Goal: Information Seeking & Learning: Understand process/instructions

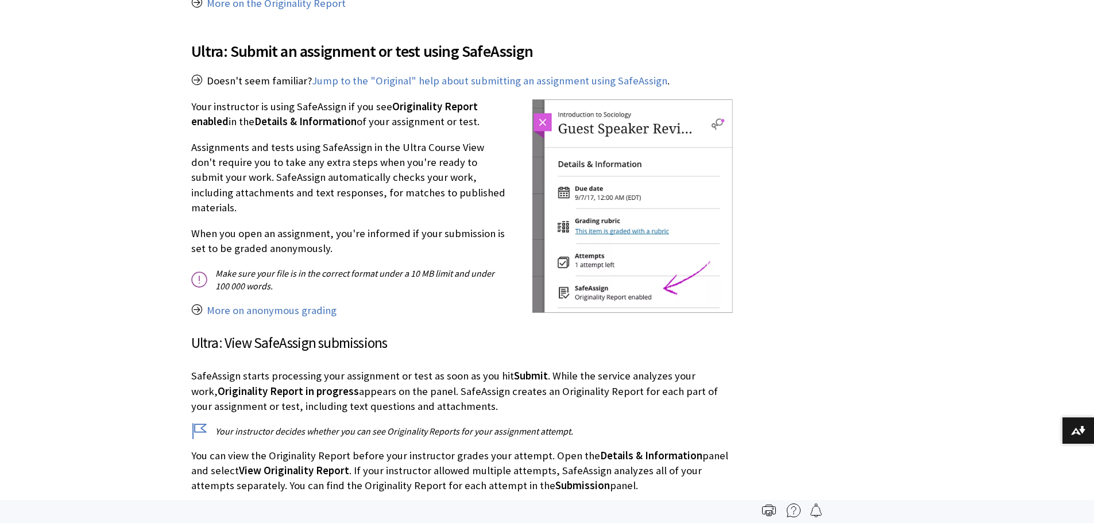
scroll to position [1225, 0]
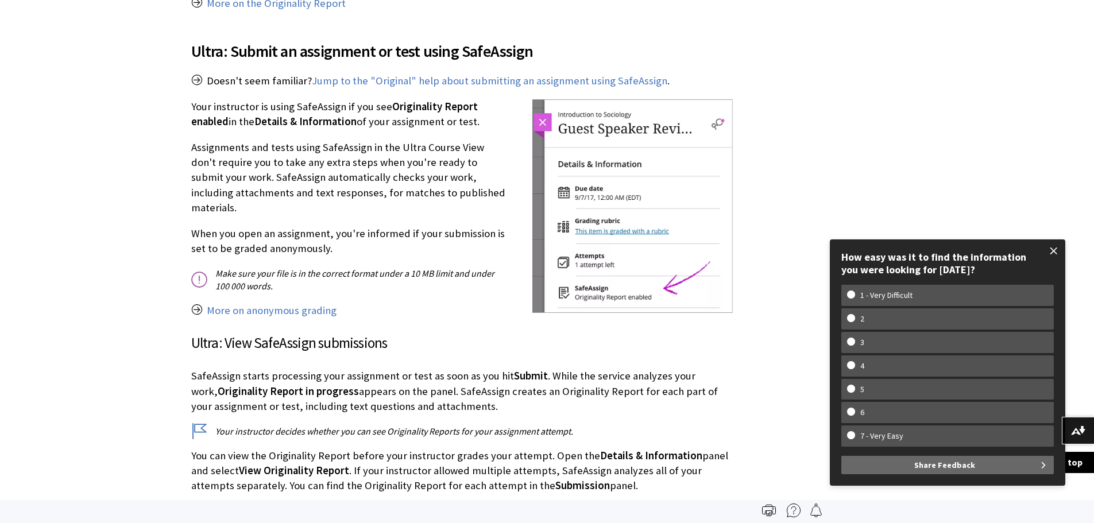
click at [1051, 250] on span at bounding box center [1054, 251] width 24 height 24
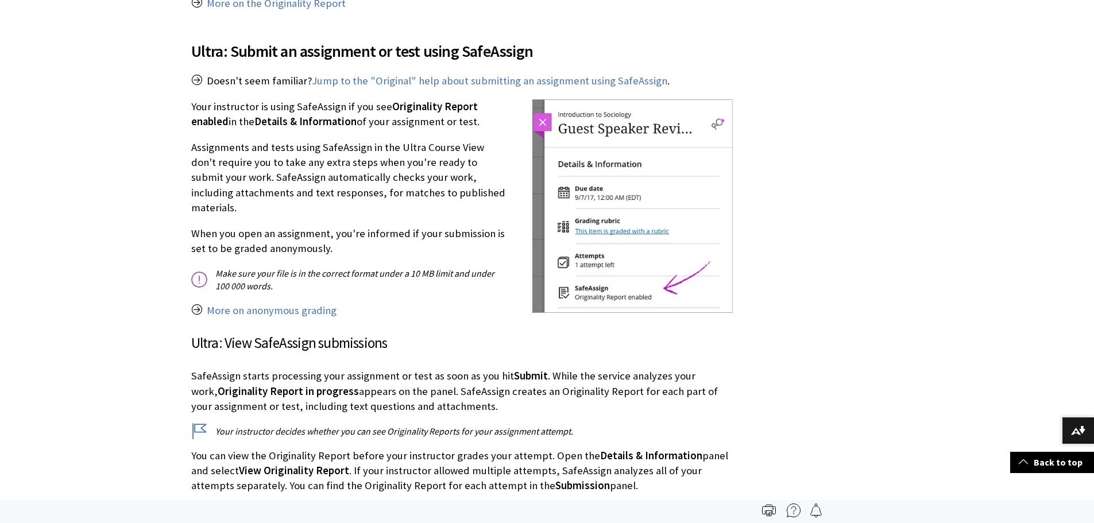
click at [442, 99] on p "Your instructor is using SafeAssign if you see Originality Report enabled in th…" at bounding box center [462, 114] width 542 height 30
click at [466, 74] on link "Jump to the "Original" help about submitting an assignment using SafeAssign" at bounding box center [490, 81] width 356 height 14
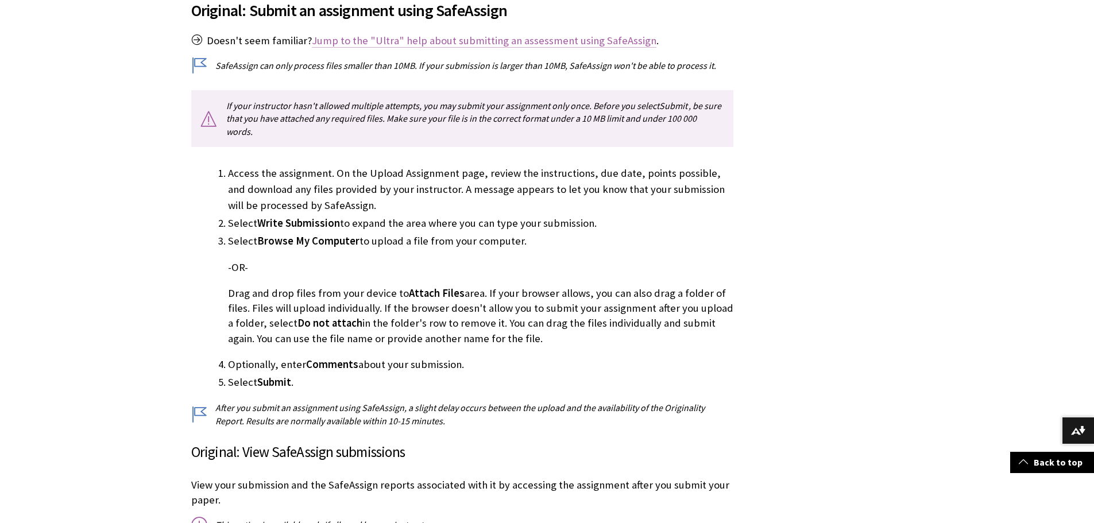
click at [400, 37] on link "Jump to the "Ultra" help about submitting an assessment using SafeAssign" at bounding box center [484, 41] width 345 height 14
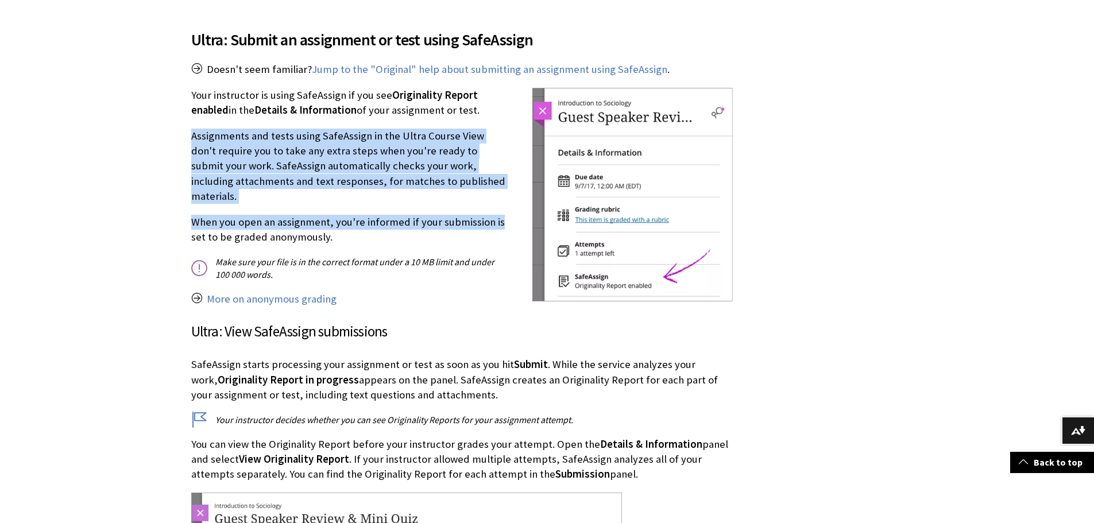
drag, startPoint x: 190, startPoint y: 107, endPoint x: 500, endPoint y: 183, distance: 319.2
click at [500, 183] on div "SafeAssign is a plagiarism prevention tool that allows your instructor to check…" at bounding box center [462, 127] width 565 height 2421
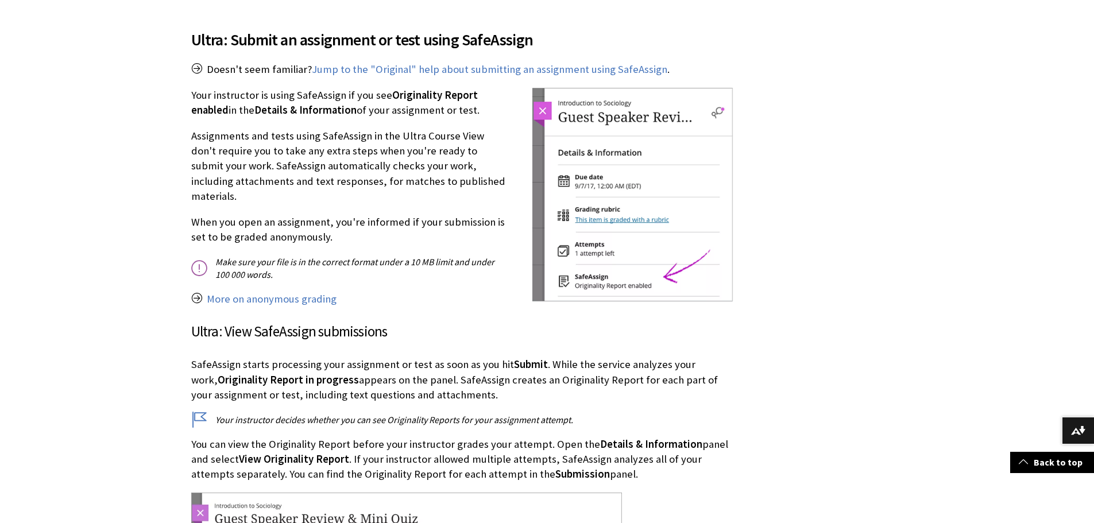
click at [480, 256] on p "Make sure your file is in the correct format under a 10 MB limit and under 100 …" at bounding box center [462, 269] width 542 height 26
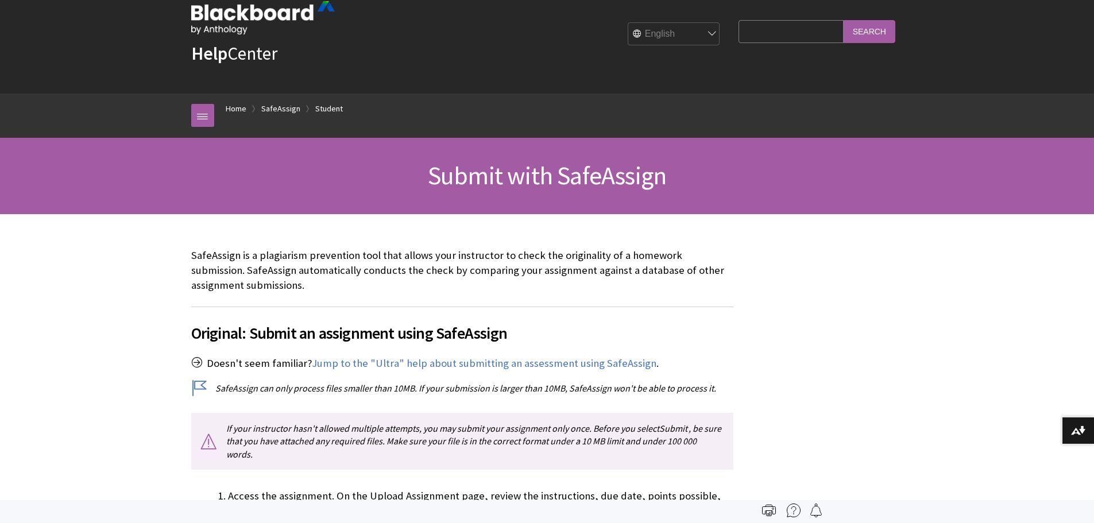
scroll to position [0, 0]
